Goal: Contribute content: Contribute content

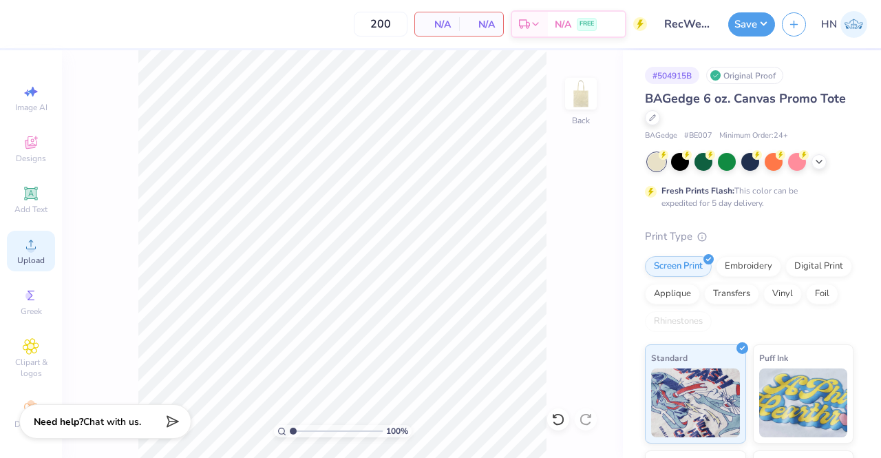
click at [15, 245] on div "Upload" at bounding box center [31, 250] width 48 height 41
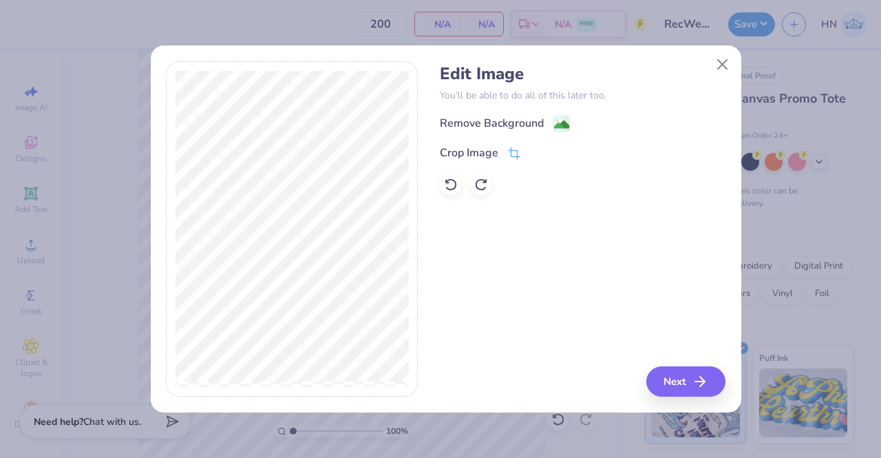
click at [555, 123] on image at bounding box center [561, 124] width 15 height 15
click at [674, 383] on button "Next" at bounding box center [687, 381] width 79 height 30
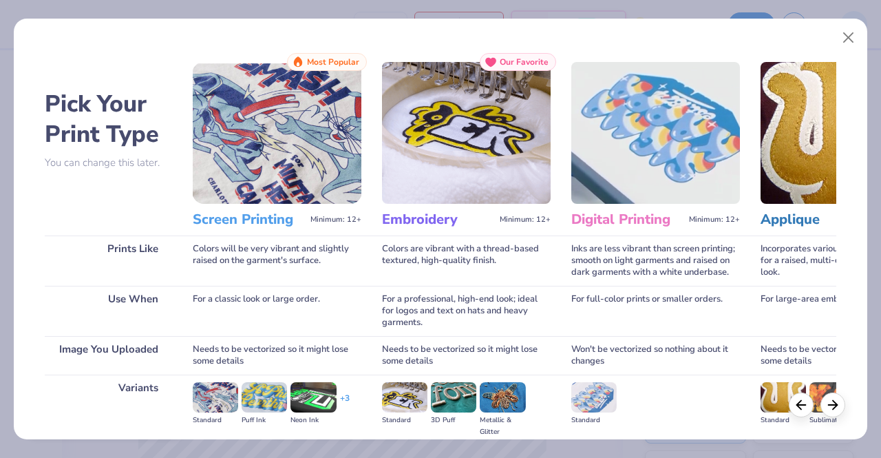
scroll to position [159, 0]
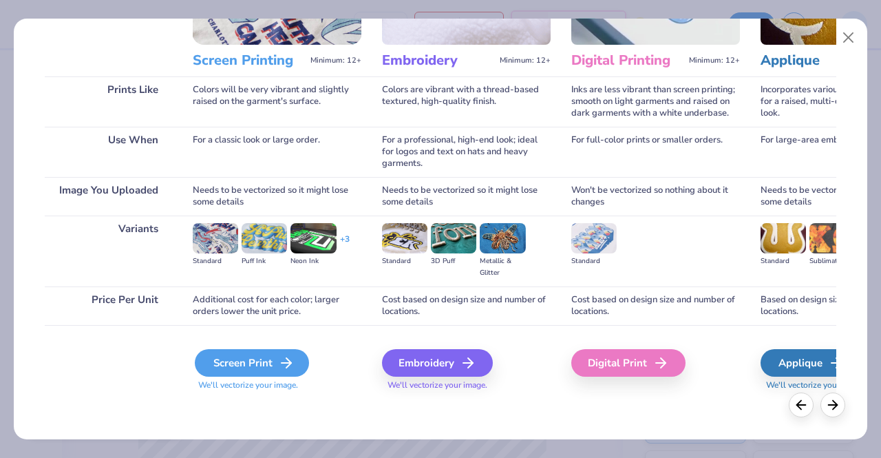
click at [250, 358] on div "Screen Print" at bounding box center [252, 363] width 114 height 28
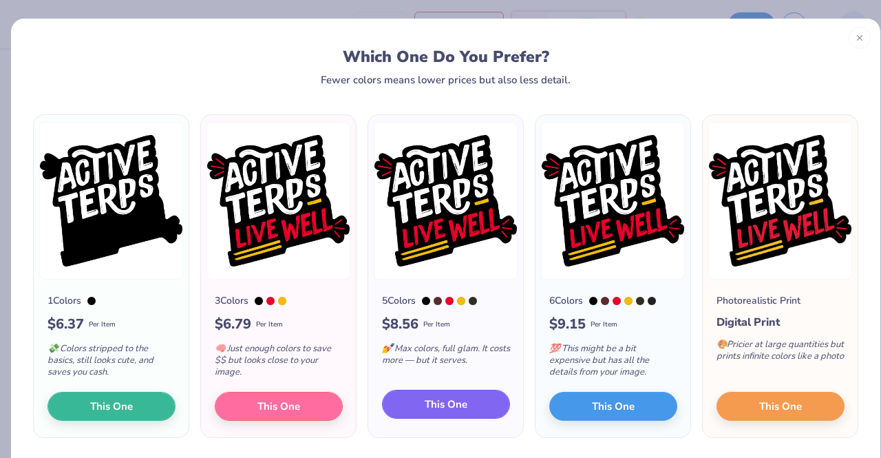
click at [406, 400] on button "This One" at bounding box center [446, 403] width 128 height 29
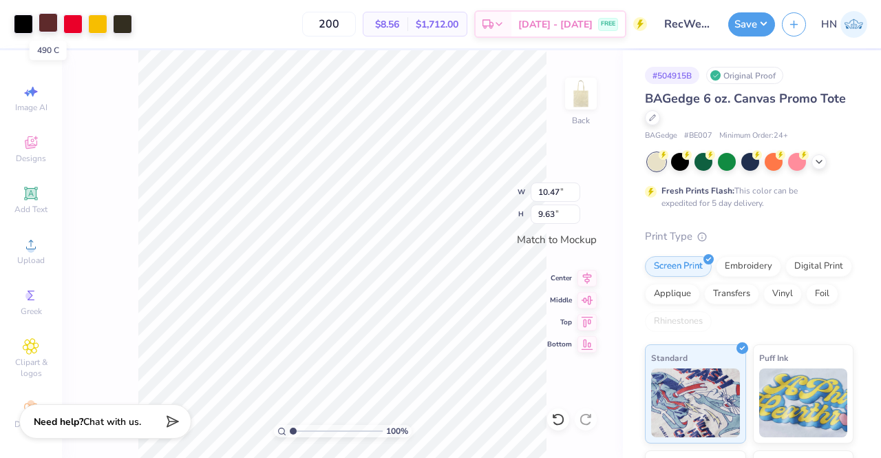
click at [53, 27] on div at bounding box center [48, 22] width 19 height 19
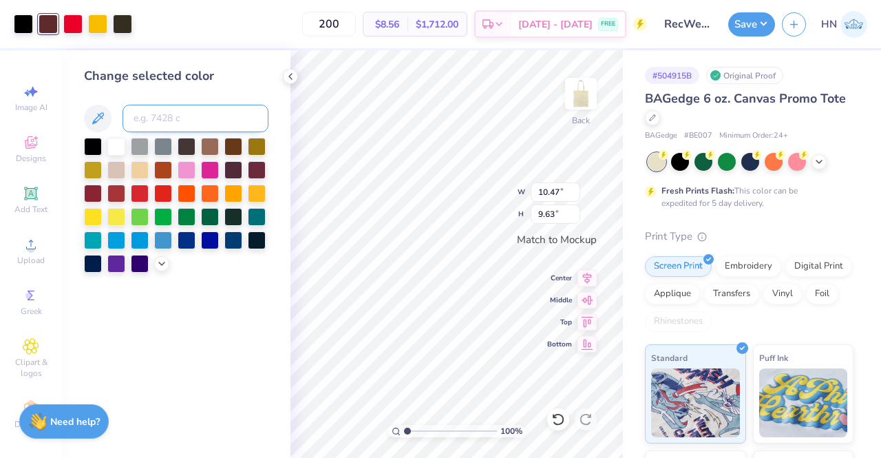
click at [160, 126] on input at bounding box center [195, 119] width 146 height 28
type input "185"
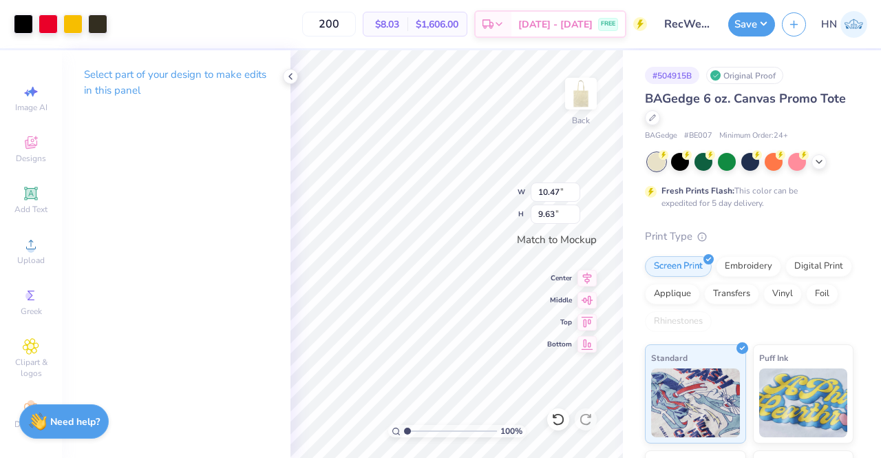
type input "8.70"
type input "8.01"
click at [588, 272] on icon at bounding box center [586, 276] width 19 height 17
click at [592, 270] on icon at bounding box center [586, 276] width 19 height 17
click at [287, 76] on icon at bounding box center [290, 76] width 11 height 11
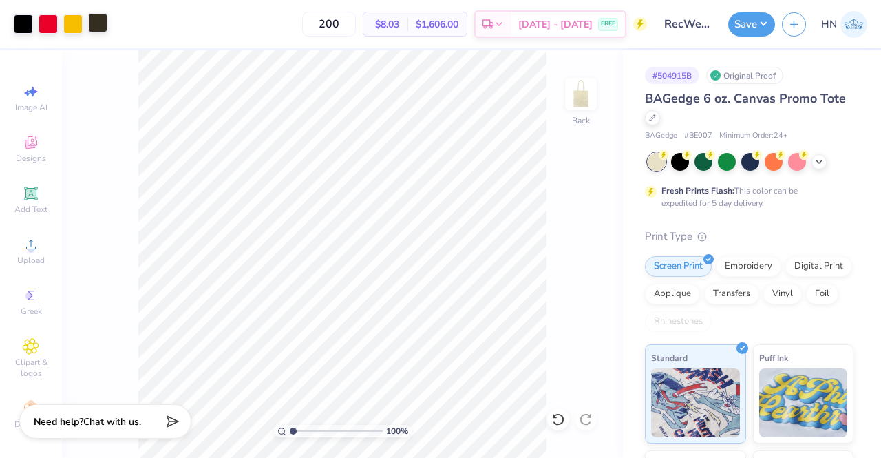
click at [94, 29] on div at bounding box center [97, 22] width 19 height 19
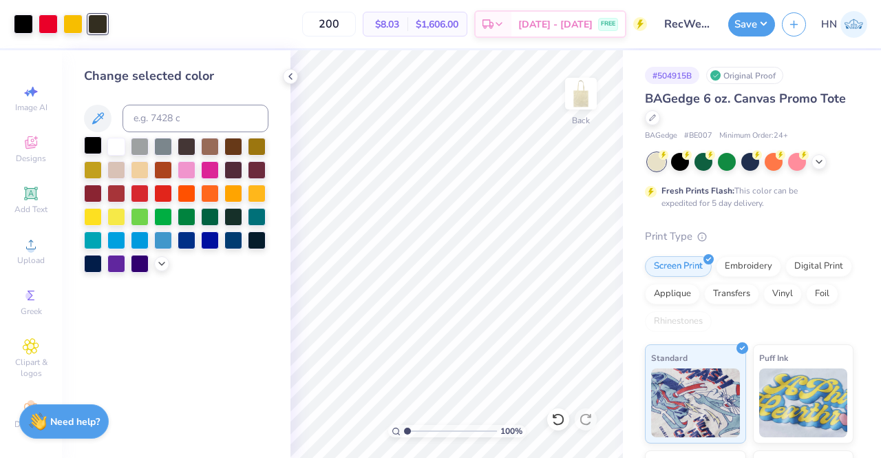
click at [95, 148] on div at bounding box center [93, 145] width 18 height 18
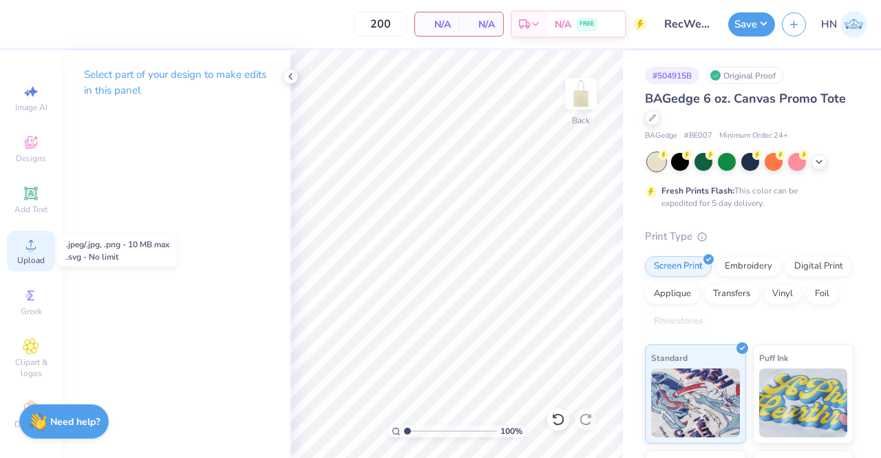
click at [33, 259] on span "Upload" at bounding box center [31, 260] width 28 height 11
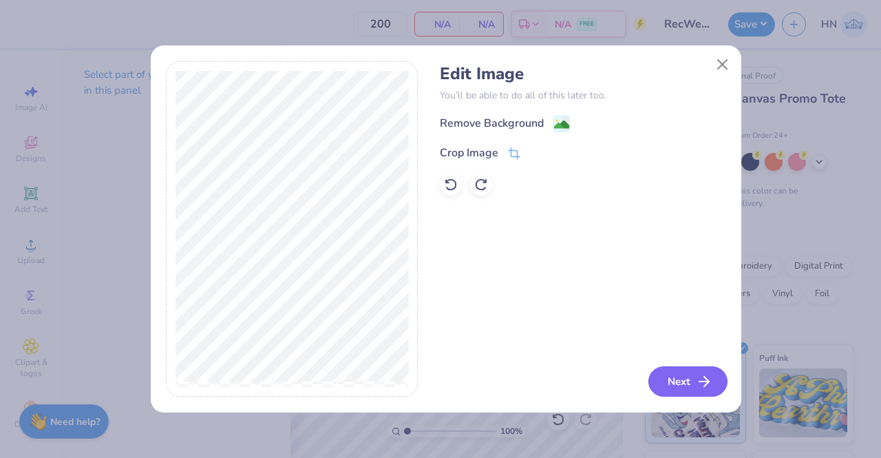
click at [691, 383] on button "Next" at bounding box center [687, 381] width 79 height 30
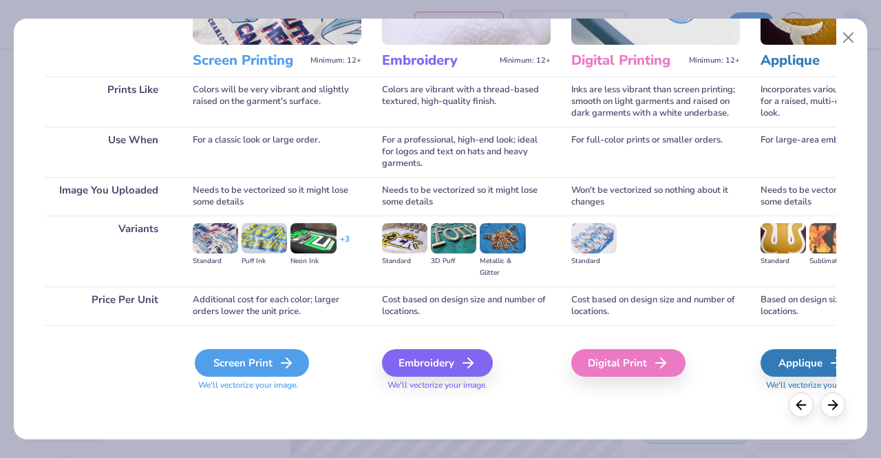
click at [242, 363] on div "Screen Print" at bounding box center [252, 363] width 114 height 28
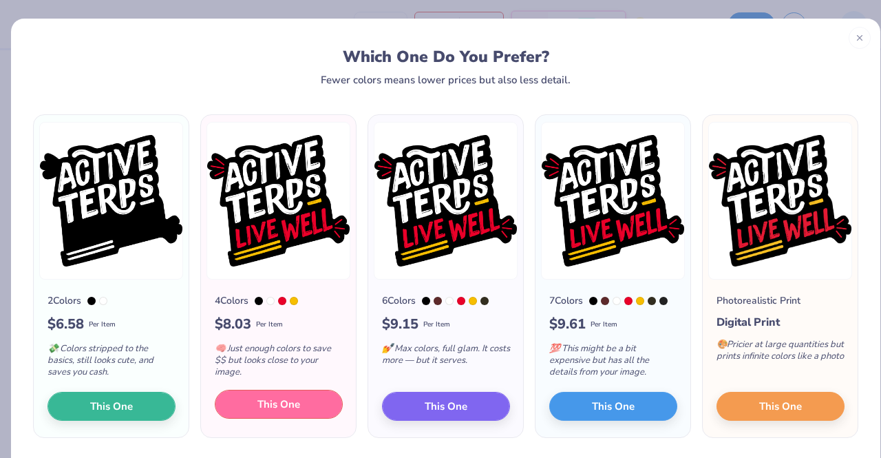
click at [272, 403] on span "This One" at bounding box center [278, 404] width 43 height 16
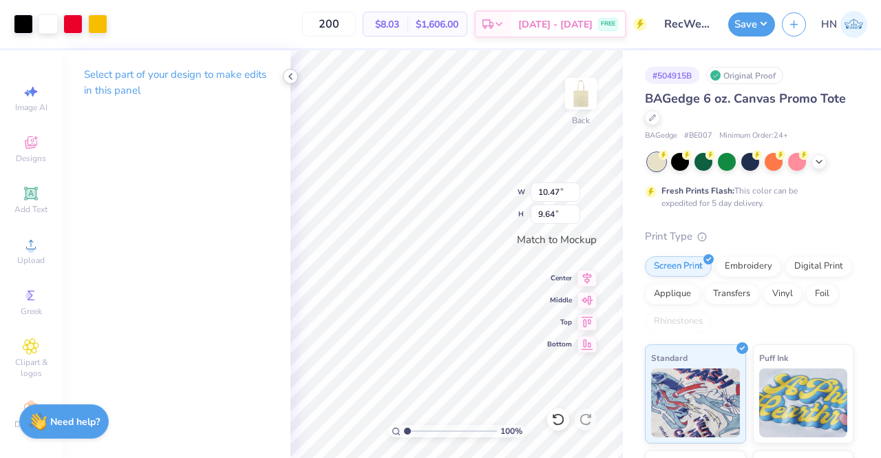
click at [293, 71] on icon at bounding box center [290, 76] width 11 height 11
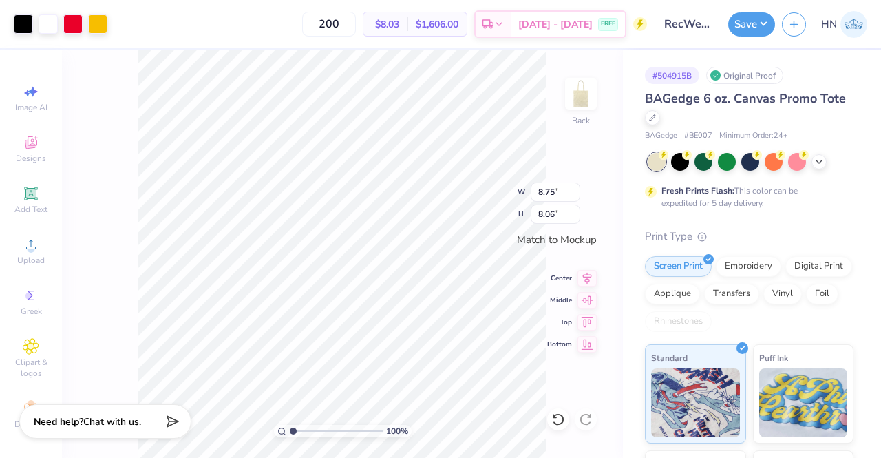
type input "8.75"
type input "8.06"
click at [818, 158] on icon at bounding box center [818, 160] width 11 height 11
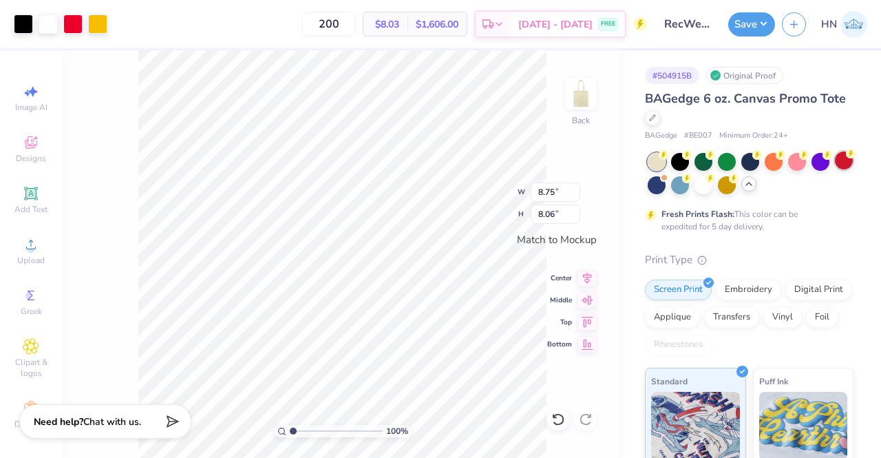
click at [835, 169] on div at bounding box center [844, 160] width 18 height 18
click at [588, 278] on icon at bounding box center [586, 276] width 19 height 17
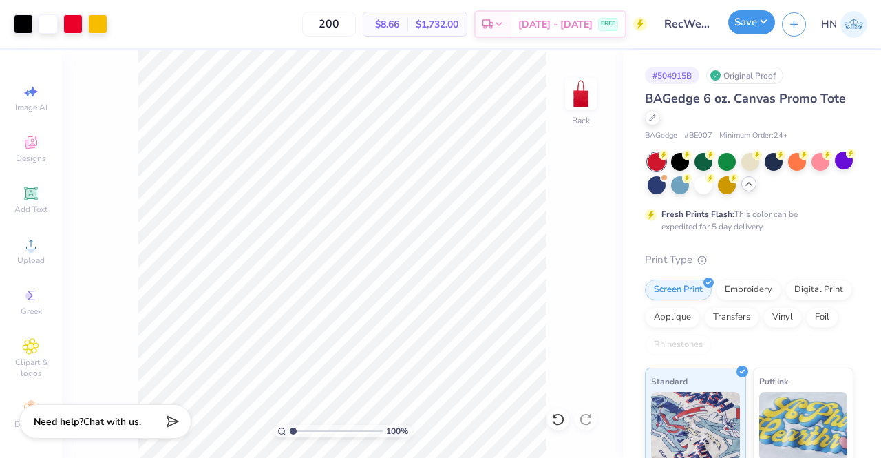
click at [733, 27] on button "Save" at bounding box center [751, 22] width 47 height 24
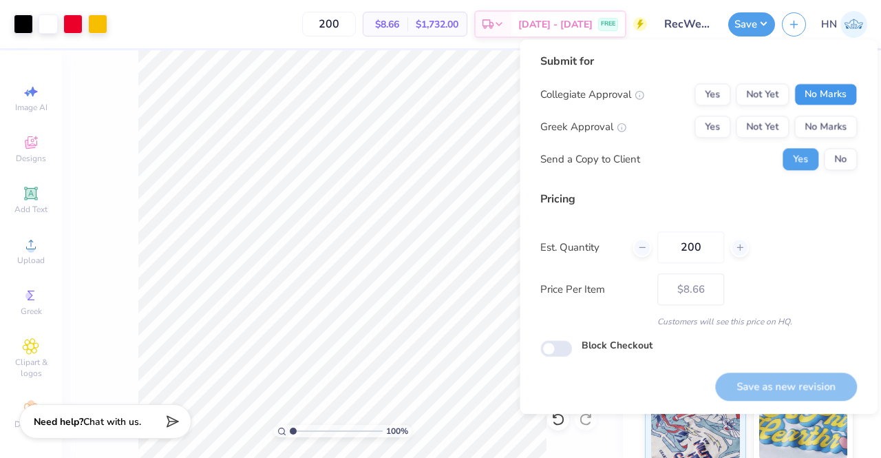
click at [797, 87] on button "No Marks" at bounding box center [825, 94] width 63 height 22
click at [808, 126] on button "No Marks" at bounding box center [825, 127] width 63 height 22
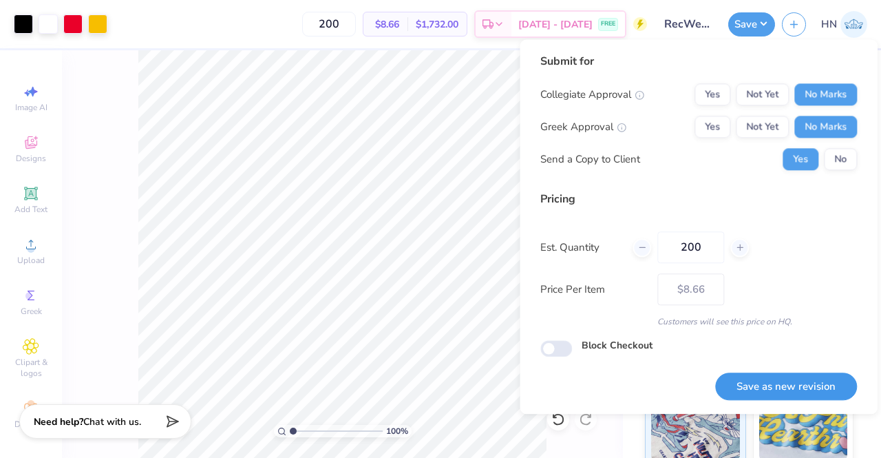
click at [739, 387] on button "Save as new revision" at bounding box center [786, 386] width 142 height 28
type input "$8.66"
